Goal: Register for event/course

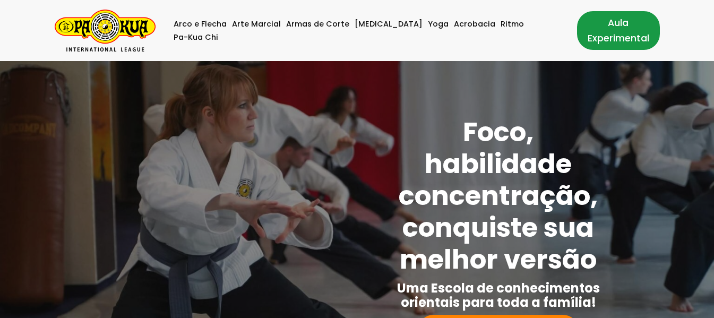
click at [617, 31] on link "Aula Experimental" at bounding box center [618, 30] width 83 height 38
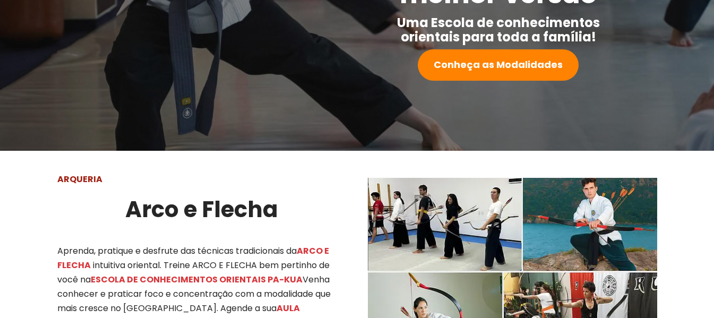
scroll to position [159, 0]
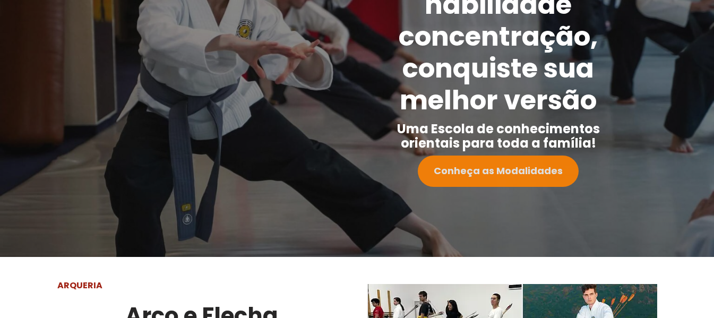
click at [502, 176] on strong "Conheça as Modalidades" at bounding box center [498, 170] width 129 height 13
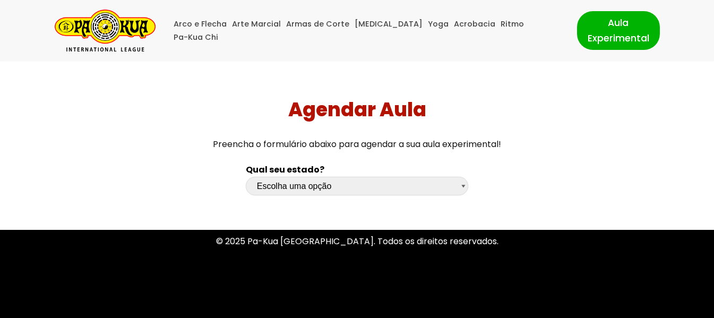
click at [390, 181] on select "Escolha uma opção Rio Grande do Sul Santa Catarina Paraná São Paulo Rio de Jane…" at bounding box center [357, 186] width 222 height 19
drag, startPoint x: 392, startPoint y: 181, endPoint x: 400, endPoint y: 172, distance: 11.3
click at [392, 181] on select "Escolha uma opção Rio Grande do Sul Santa Catarina Paraná São Paulo Rio de Jane…" at bounding box center [357, 186] width 222 height 19
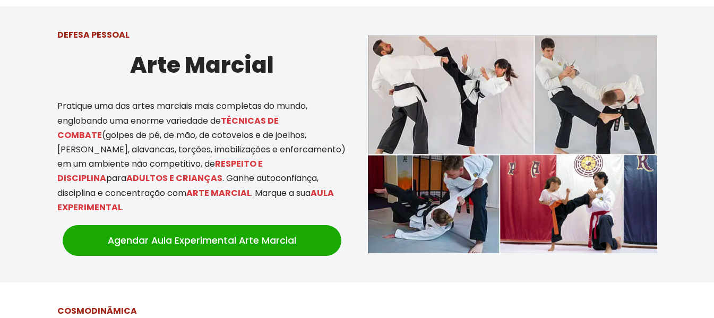
scroll to position [628, 0]
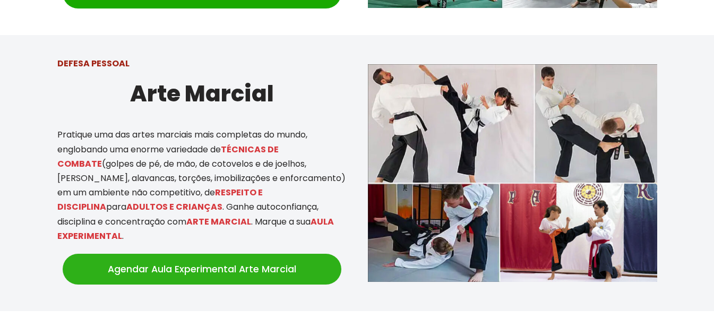
click at [284, 262] on link "Agendar Aula Experimental Arte Marcial" at bounding box center [202, 269] width 279 height 31
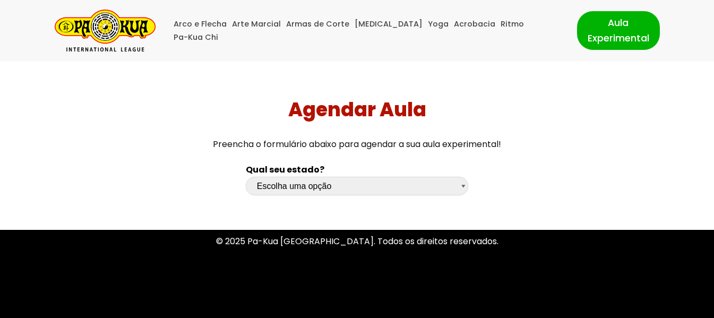
click at [383, 192] on select "Escolha uma opção Rio Grande do Sul Santa Catarina Paraná São Paulo Rio de Jane…" at bounding box center [357, 186] width 222 height 19
select select "sp"
click at [246, 177] on select "Escolha uma opção Rio Grande do Sul Santa Catarina Paraná São Paulo Rio de Jane…" at bounding box center [357, 186] width 222 height 19
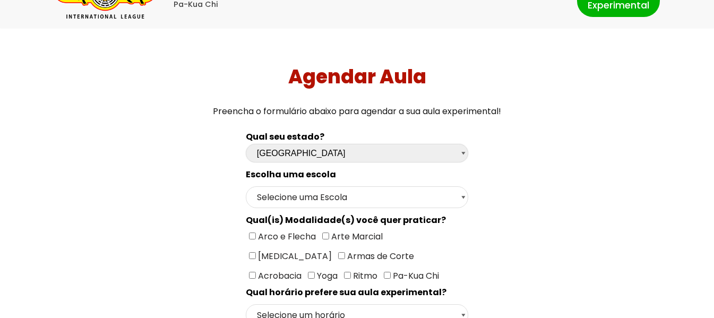
scroll to position [106, 0]
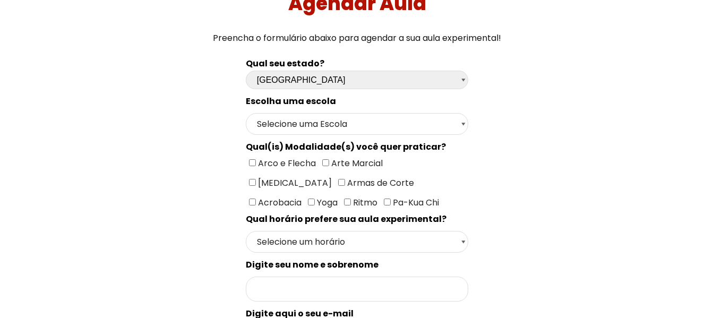
click at [425, 115] on select "Selecione uma Escola São Paulo - Escola Santa Cruz São Paulo - Escola Ana Rosa …" at bounding box center [357, 124] width 222 height 22
select select "São Paulo - Escola Santa Cruz"
click at [246, 113] on select "Selecione uma Escola São Paulo - Escola Santa Cruz São Paulo - Escola Ana Rosa …" at bounding box center [357, 124] width 222 height 22
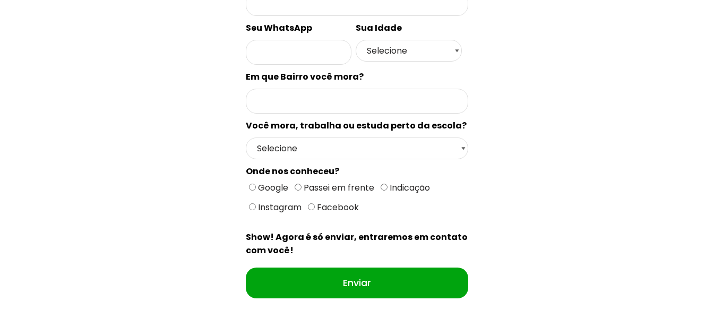
scroll to position [531, 0]
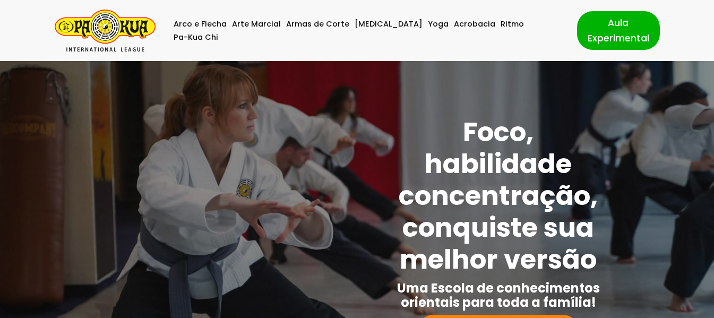
click at [115, 43] on img "Pa-Kua Brasil Uma Escola de conhecimentos orientais para toda a família. Foco, …" at bounding box center [105, 31] width 101 height 42
click at [218, 31] on link "Pa-Kua Chi" at bounding box center [196, 37] width 45 height 13
